Goal: Task Accomplishment & Management: Use online tool/utility

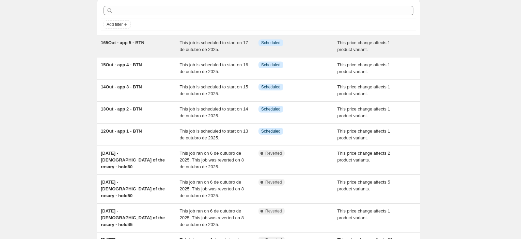
scroll to position [76, 0]
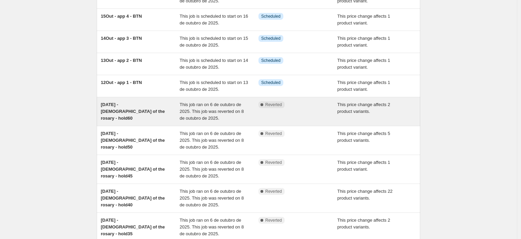
click at [317, 111] on div "Complete Reverted" at bounding box center [298, 112] width 79 height 20
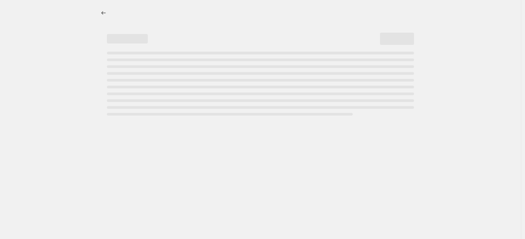
select select "pcap"
select select "no_change"
